Goal: Transaction & Acquisition: Purchase product/service

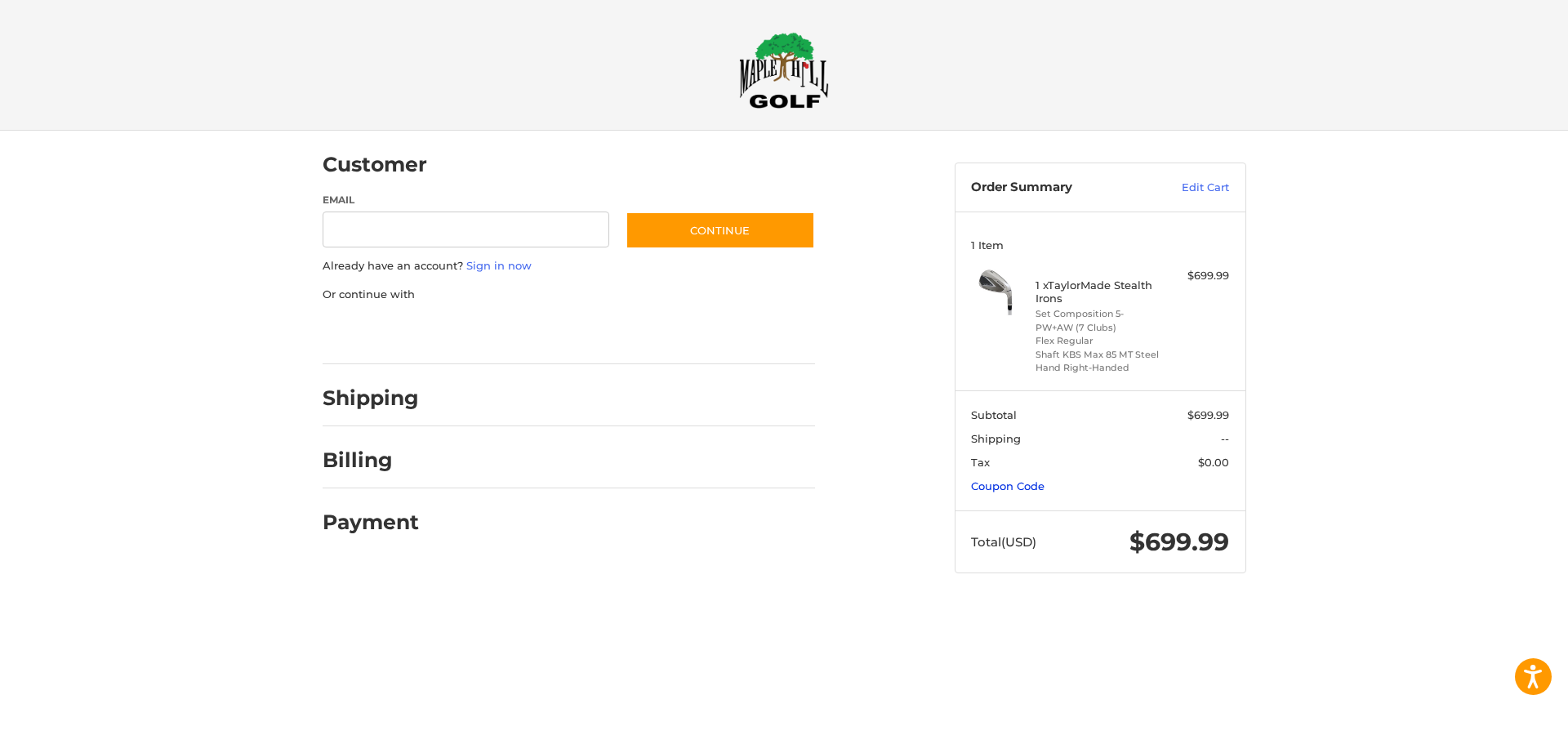
click at [996, 488] on link "Coupon Code" at bounding box center [1008, 485] width 74 height 13
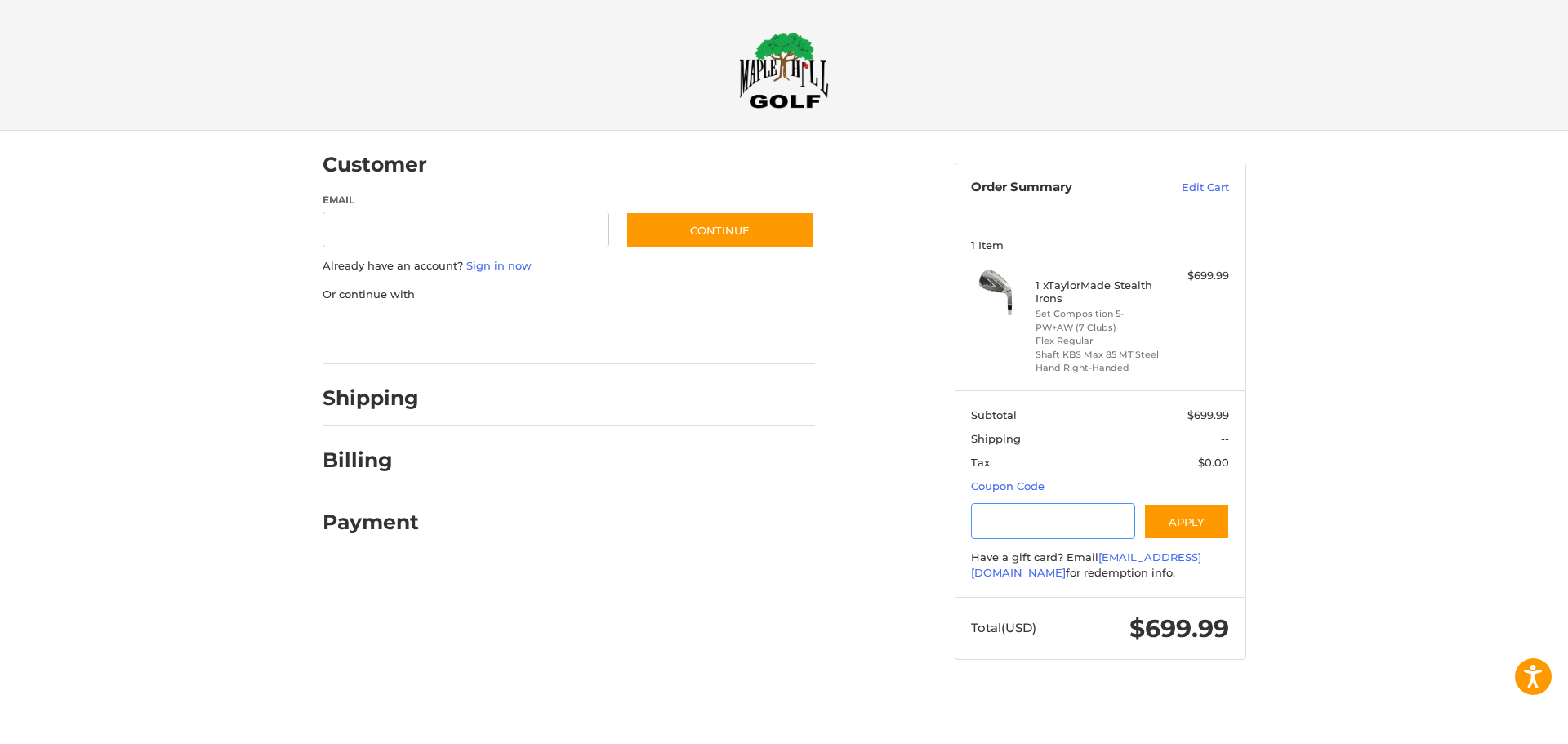
click at [1012, 535] on input "Gift Certificate or Coupon Code" at bounding box center [1053, 521] width 164 height 36
type input "*****"
click at [1181, 525] on button "Apply" at bounding box center [1186, 521] width 87 height 36
